Goal: Information Seeking & Learning: Learn about a topic

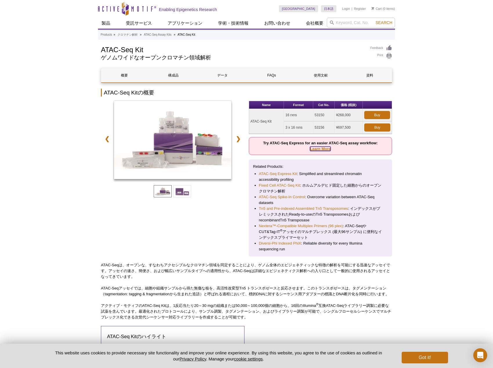
click at [320, 149] on link "Learn More" at bounding box center [320, 149] width 21 height 4
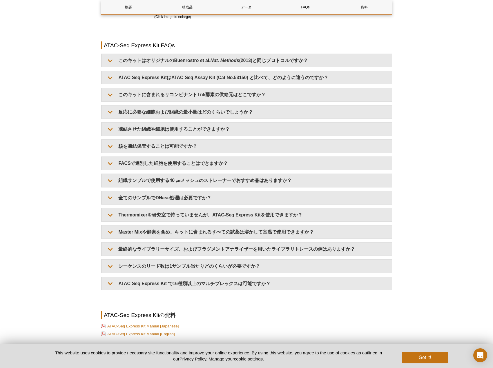
scroll to position [1275, 0]
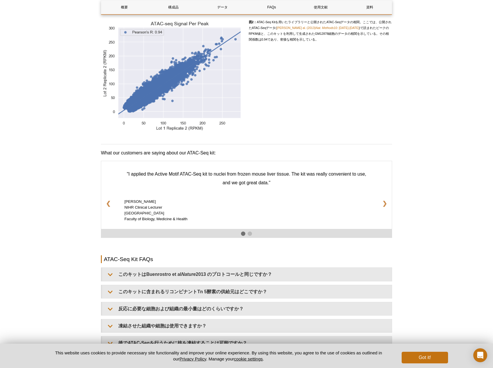
scroll to position [696, 0]
